Goal: Task Accomplishment & Management: Manage account settings

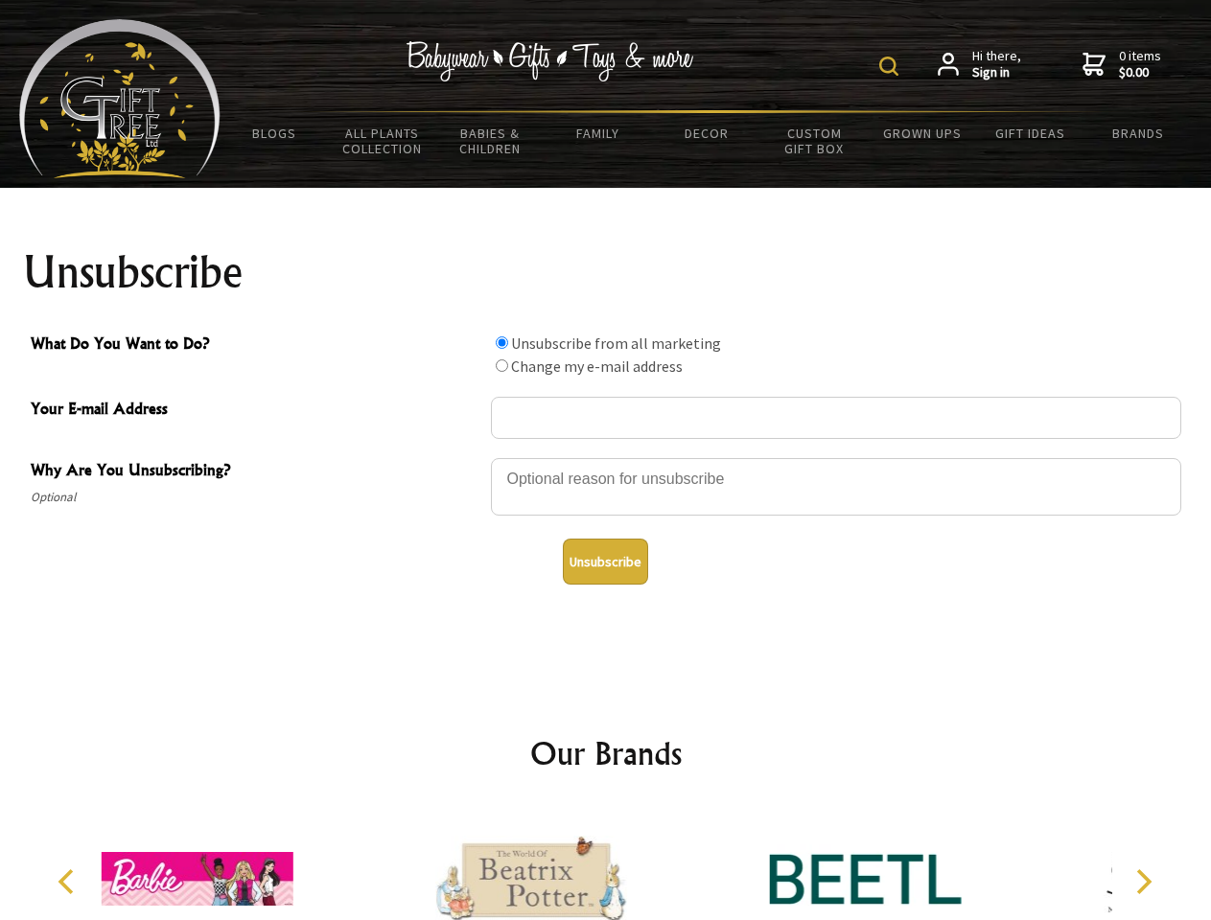
click at [892, 66] on img at bounding box center [888, 66] width 19 height 19
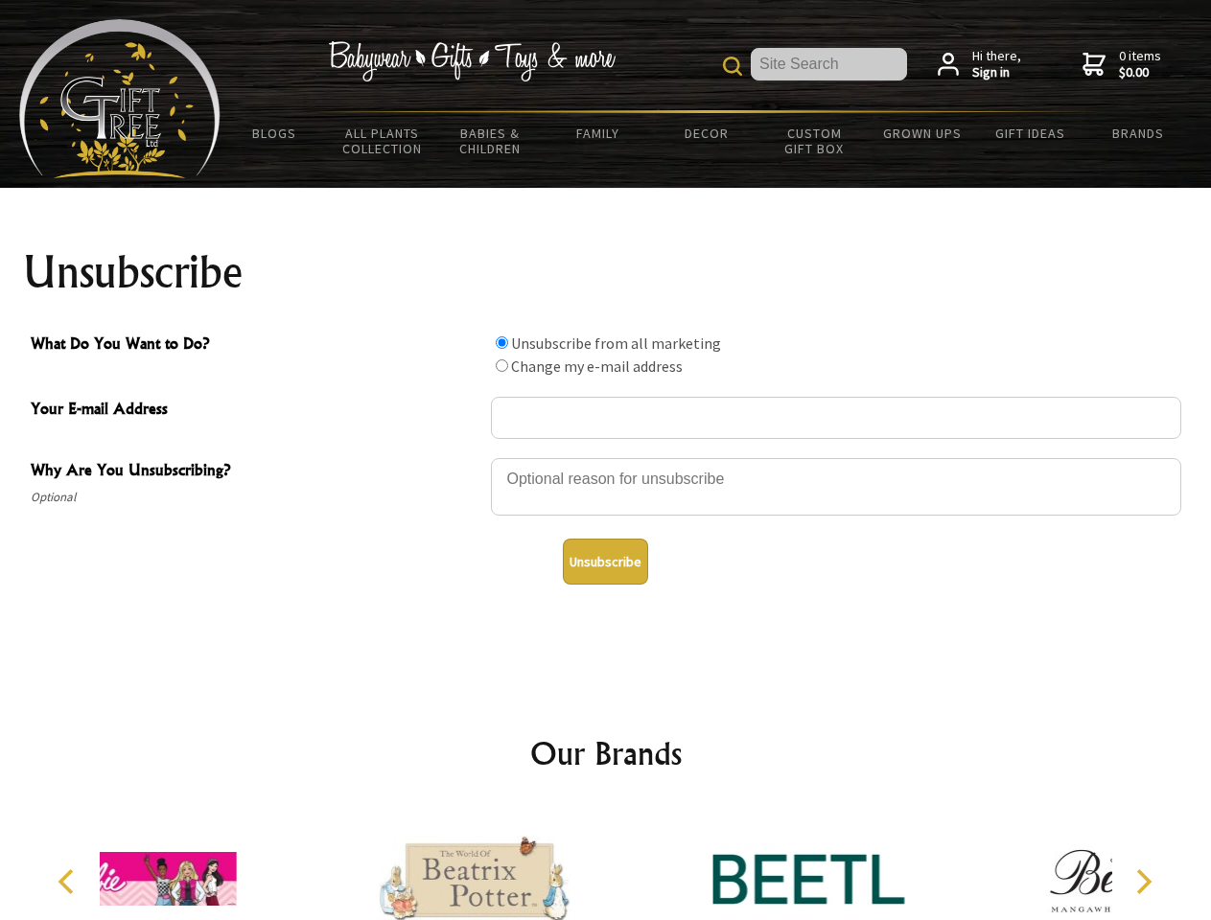
click at [606, 457] on div at bounding box center [836, 489] width 690 height 67
click at [501, 342] on input "What Do You Want to Do?" at bounding box center [502, 343] width 12 height 12
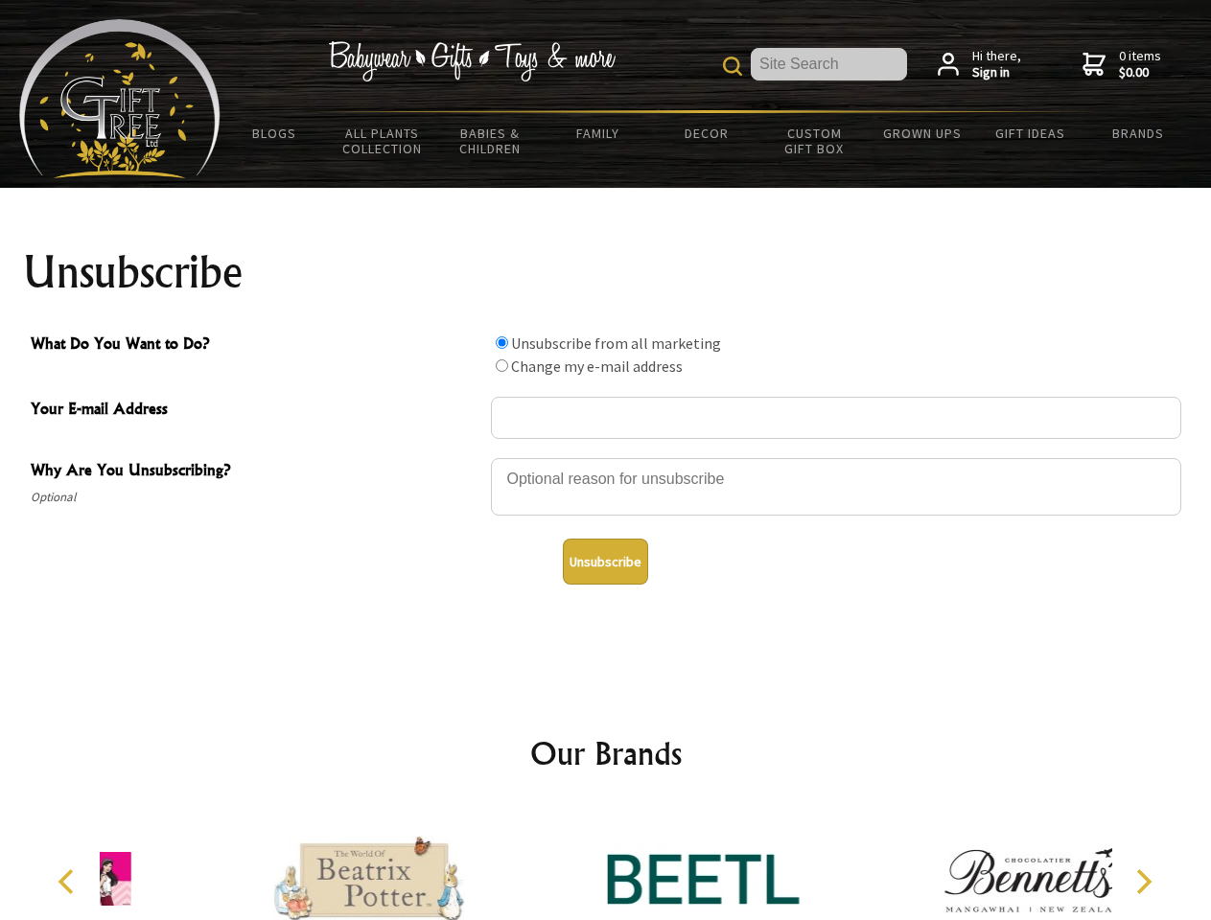
click at [501, 365] on input "What Do You Want to Do?" at bounding box center [502, 366] width 12 height 12
radio input "true"
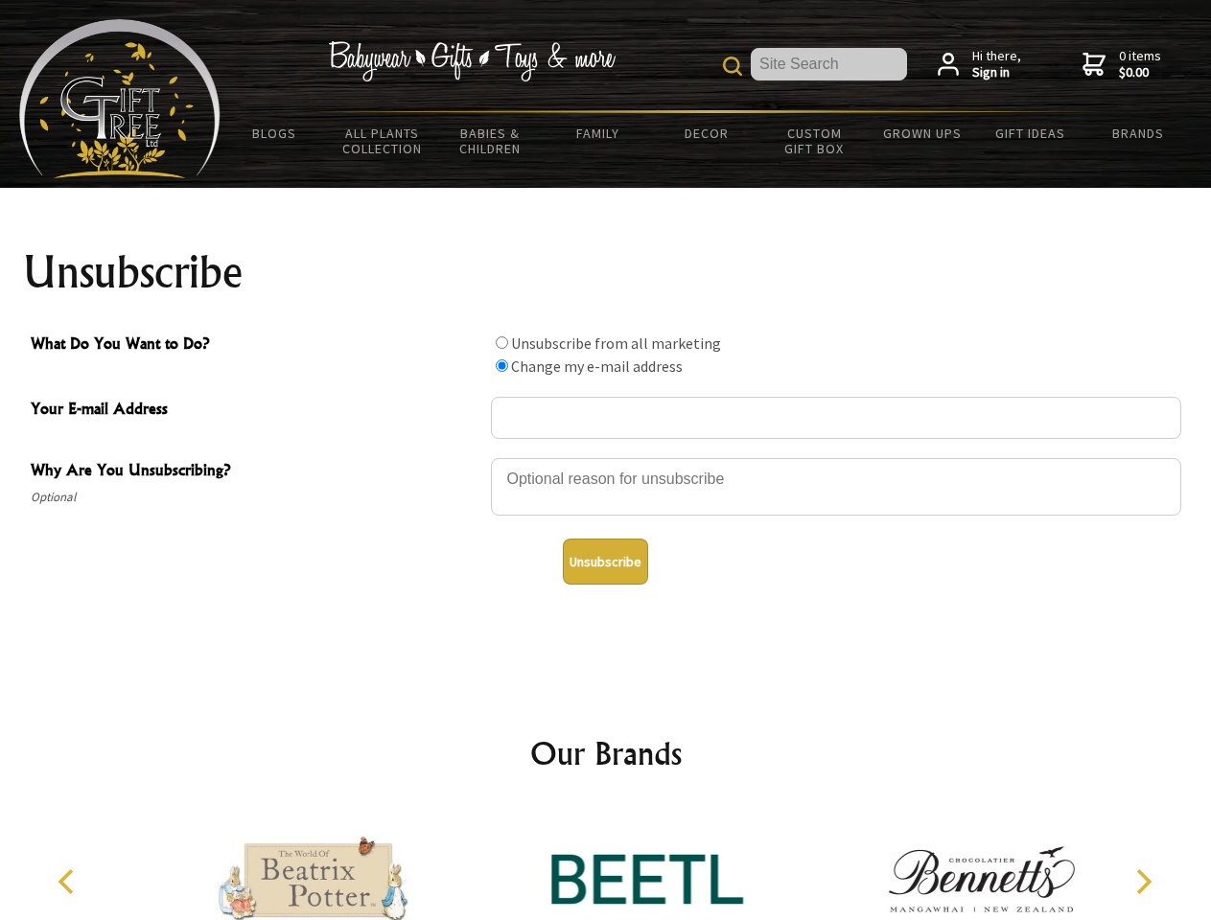
click at [605, 562] on button "Unsubscribe" at bounding box center [605, 562] width 85 height 46
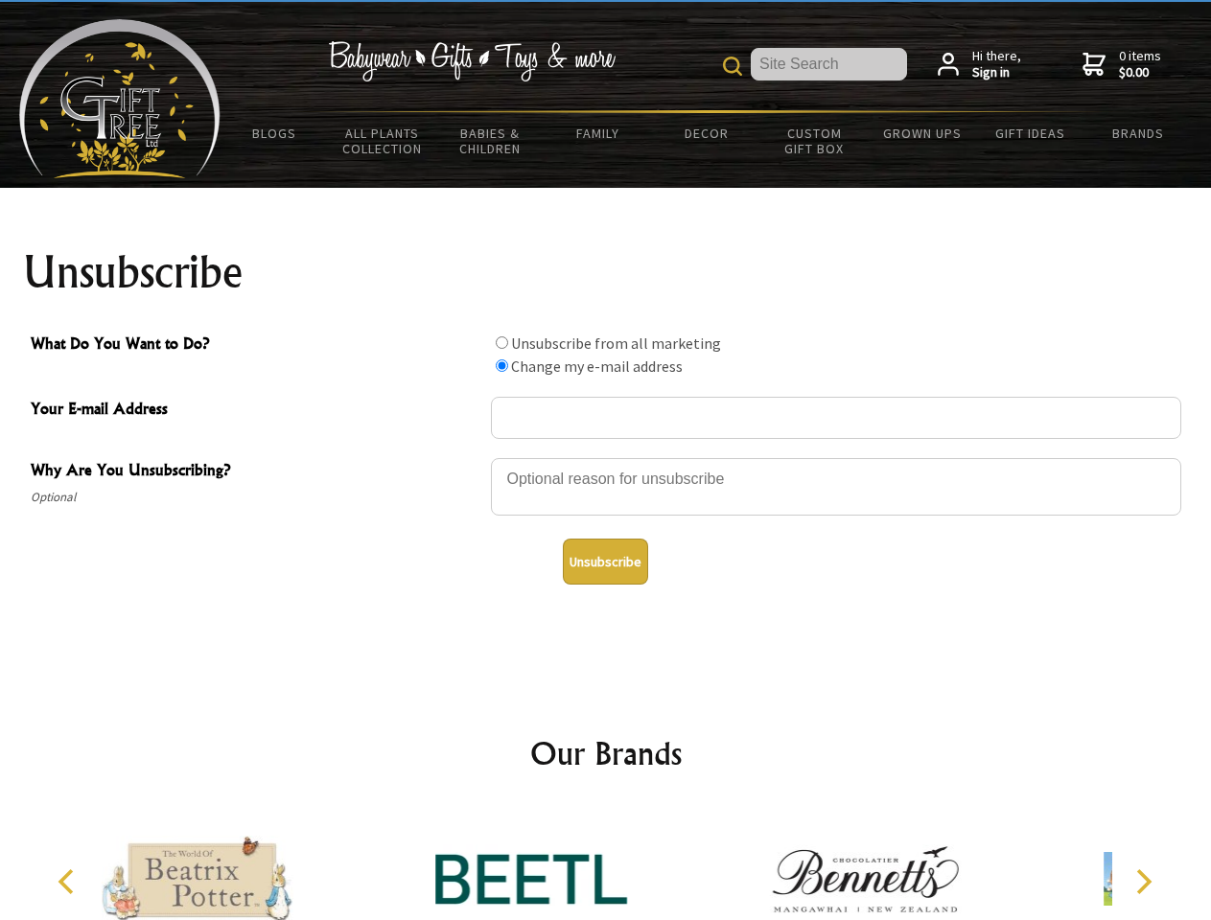
click at [69, 882] on icon "Previous" at bounding box center [68, 882] width 25 height 25
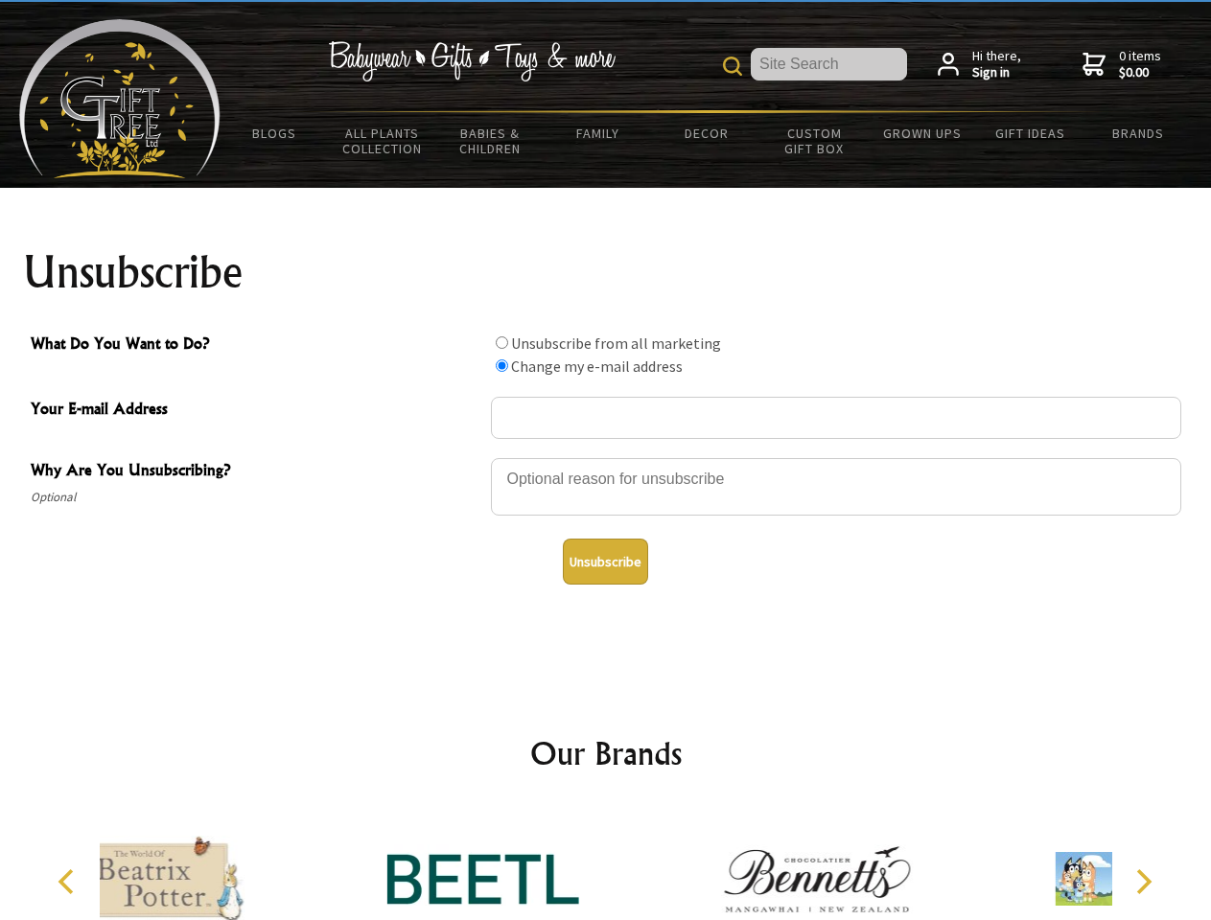
click at [1143, 882] on icon "Next" at bounding box center [1141, 882] width 25 height 25
